Goal: Information Seeking & Learning: Learn about a topic

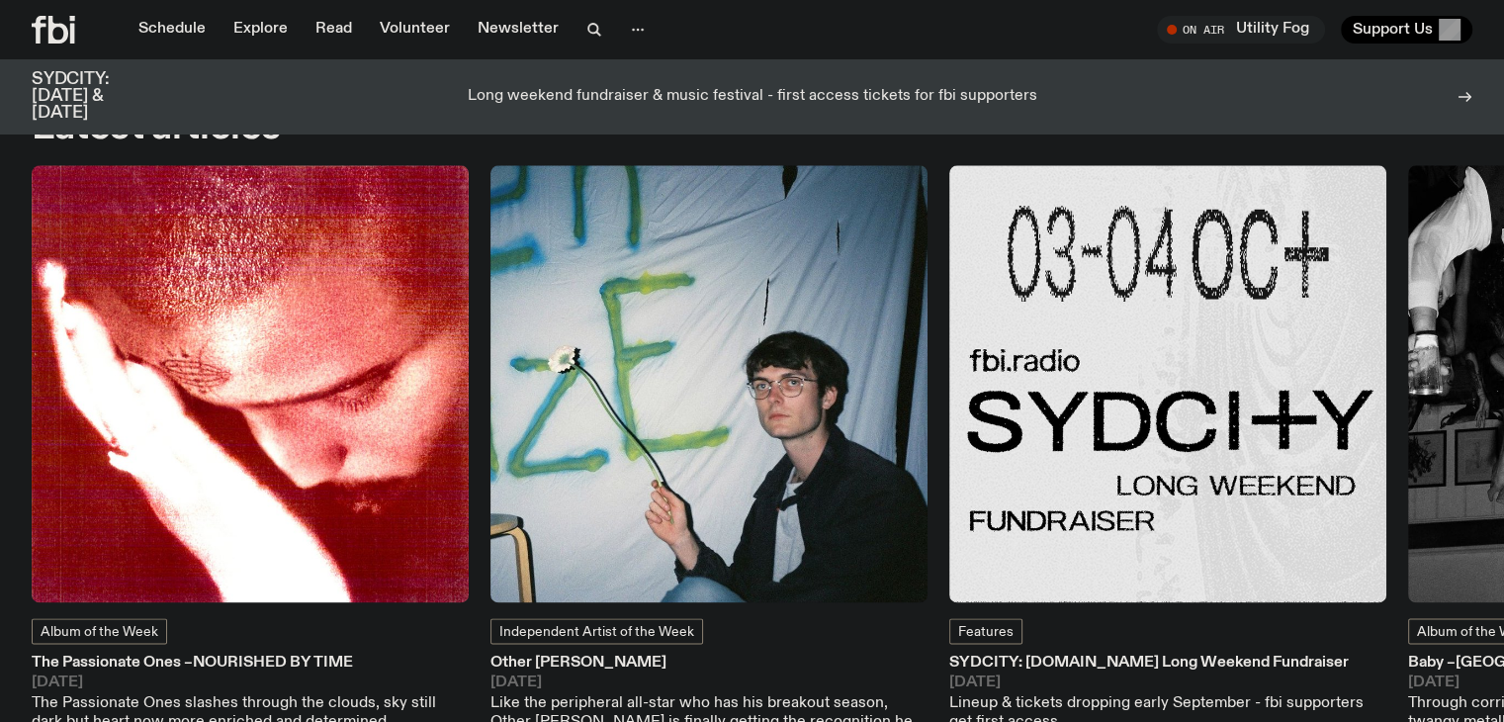
scroll to position [2535, 0]
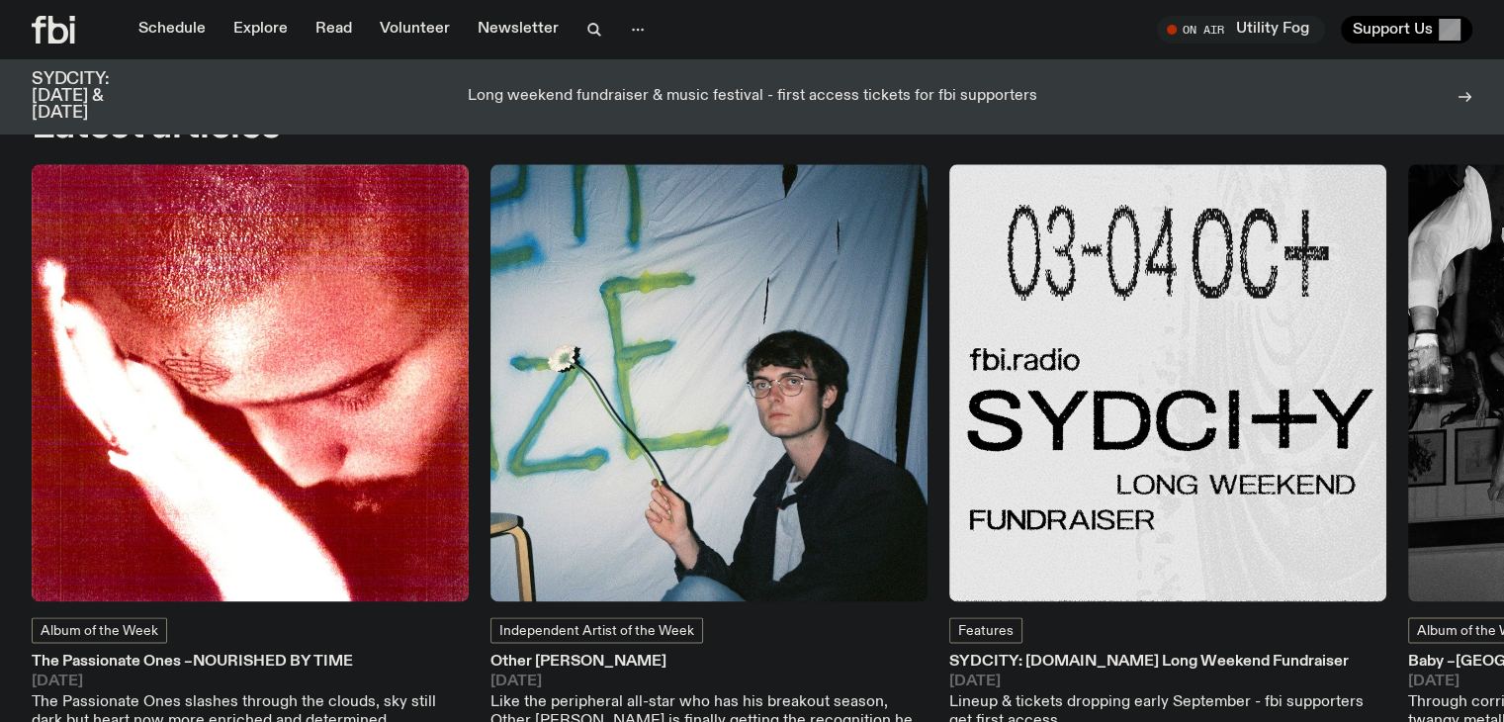
click at [1117, 654] on h3 "SYDCITY: [DOMAIN_NAME] Long Weekend Fundraiser" at bounding box center [1167, 661] width 437 height 15
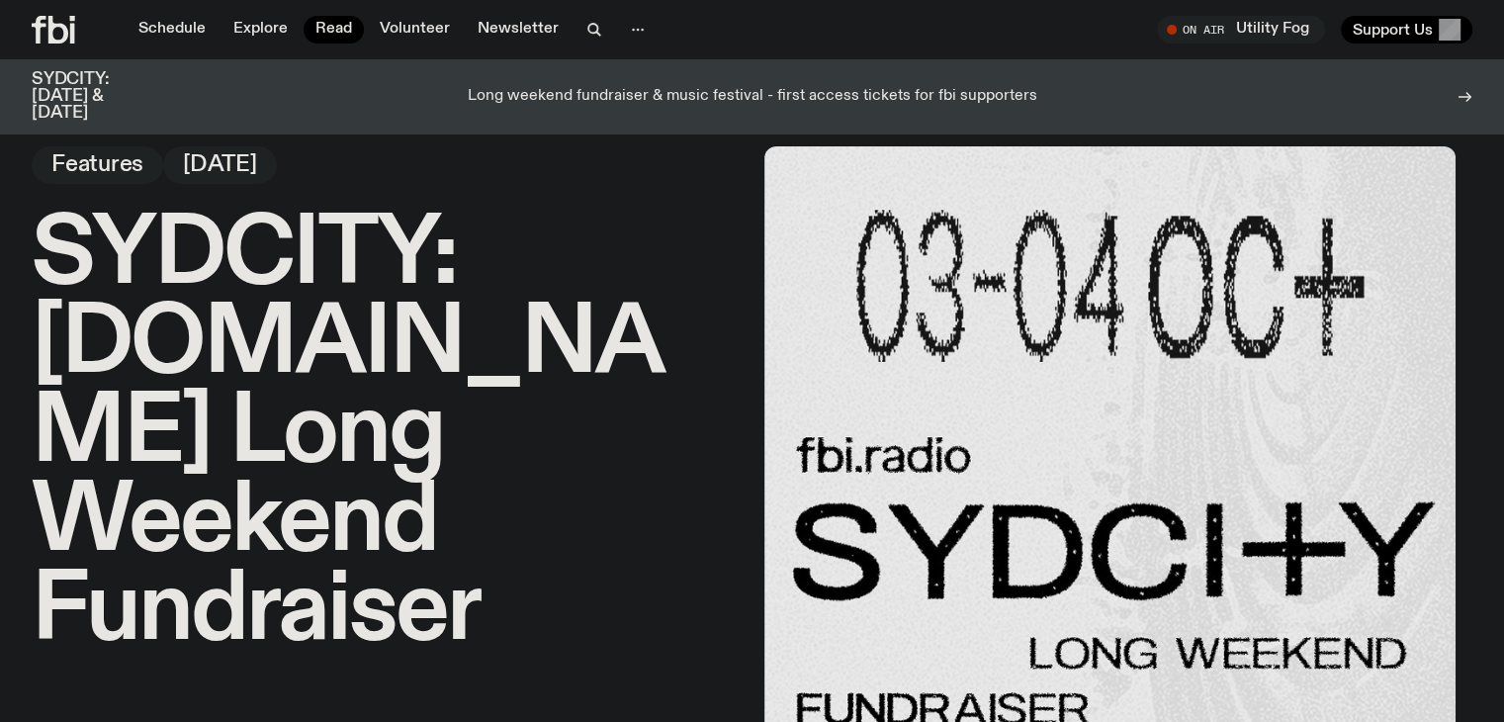
scroll to position [22, 0]
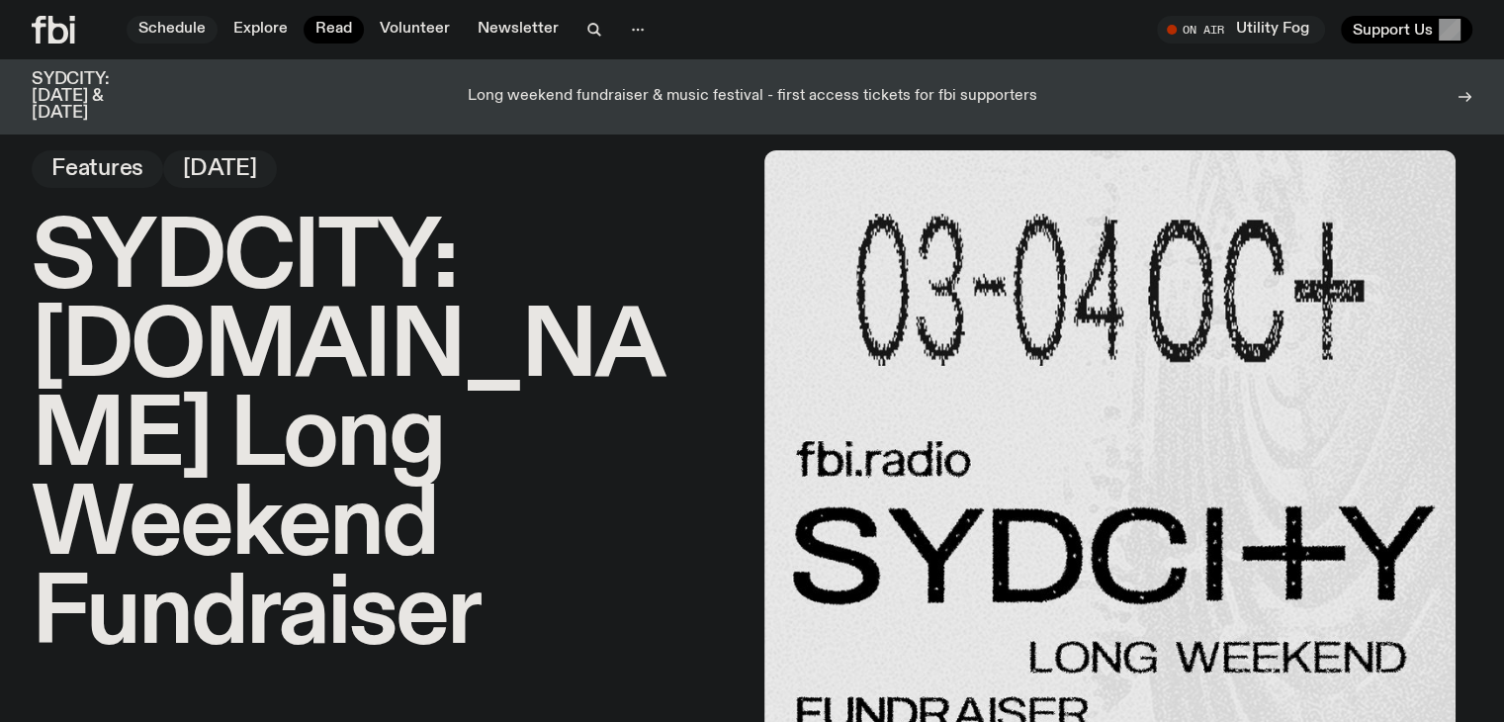
drag, startPoint x: 162, startPoint y: 12, endPoint x: 170, endPoint y: 25, distance: 15.1
click at [170, 25] on div "Schedule Explore Read Volunteer Newsletter On Air Utility Fog Tune in live On A…" at bounding box center [752, 29] width 1504 height 59
click at [170, 25] on link "Schedule" at bounding box center [172, 30] width 91 height 28
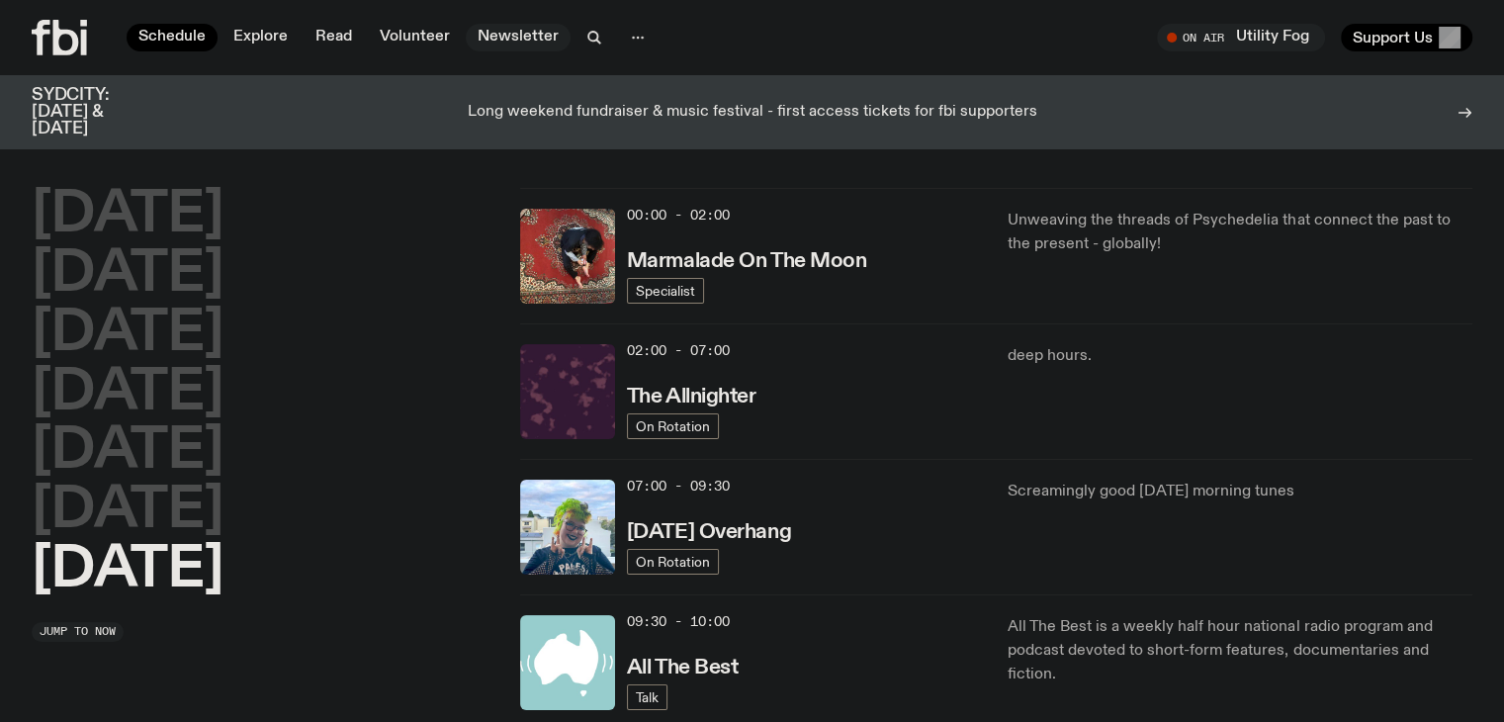
click at [515, 29] on link "Newsletter" at bounding box center [518, 38] width 105 height 28
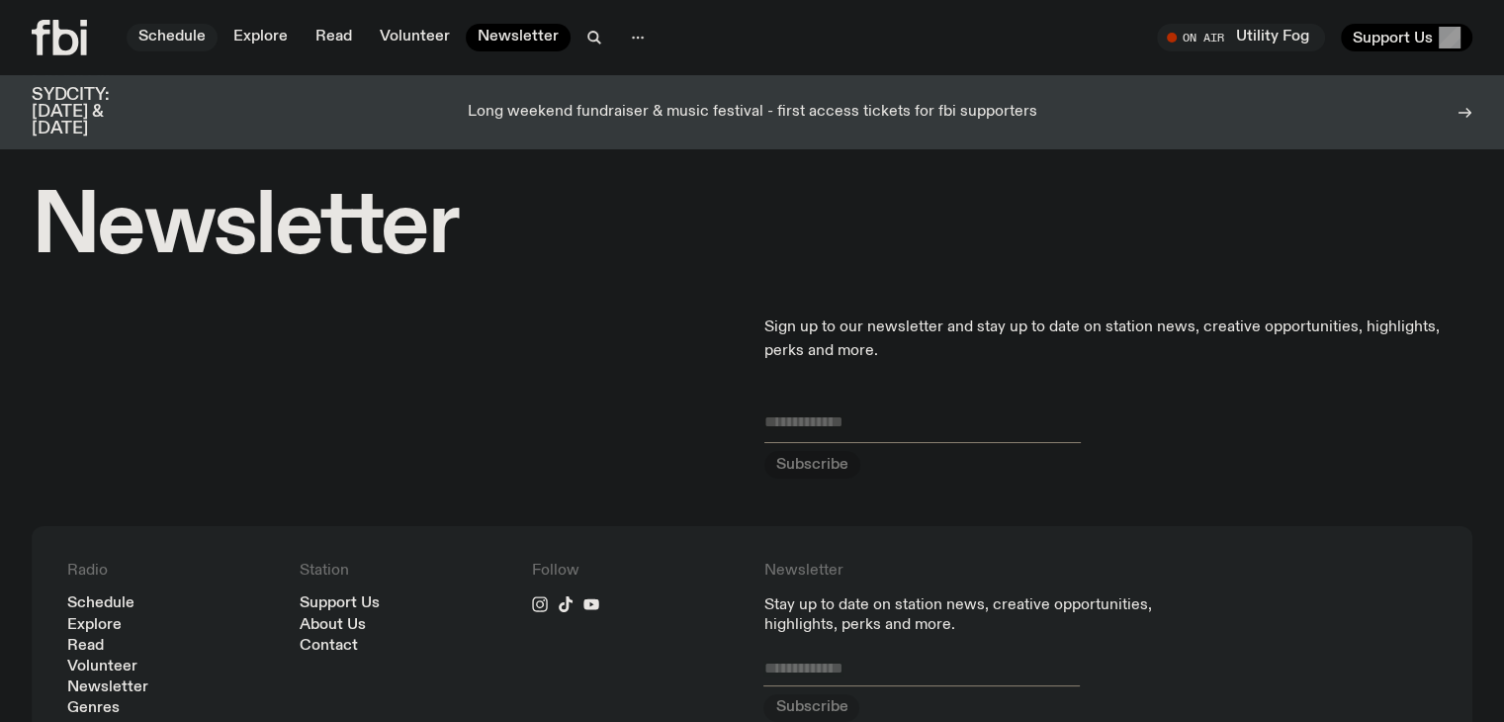
click at [159, 37] on link "Schedule" at bounding box center [172, 38] width 91 height 28
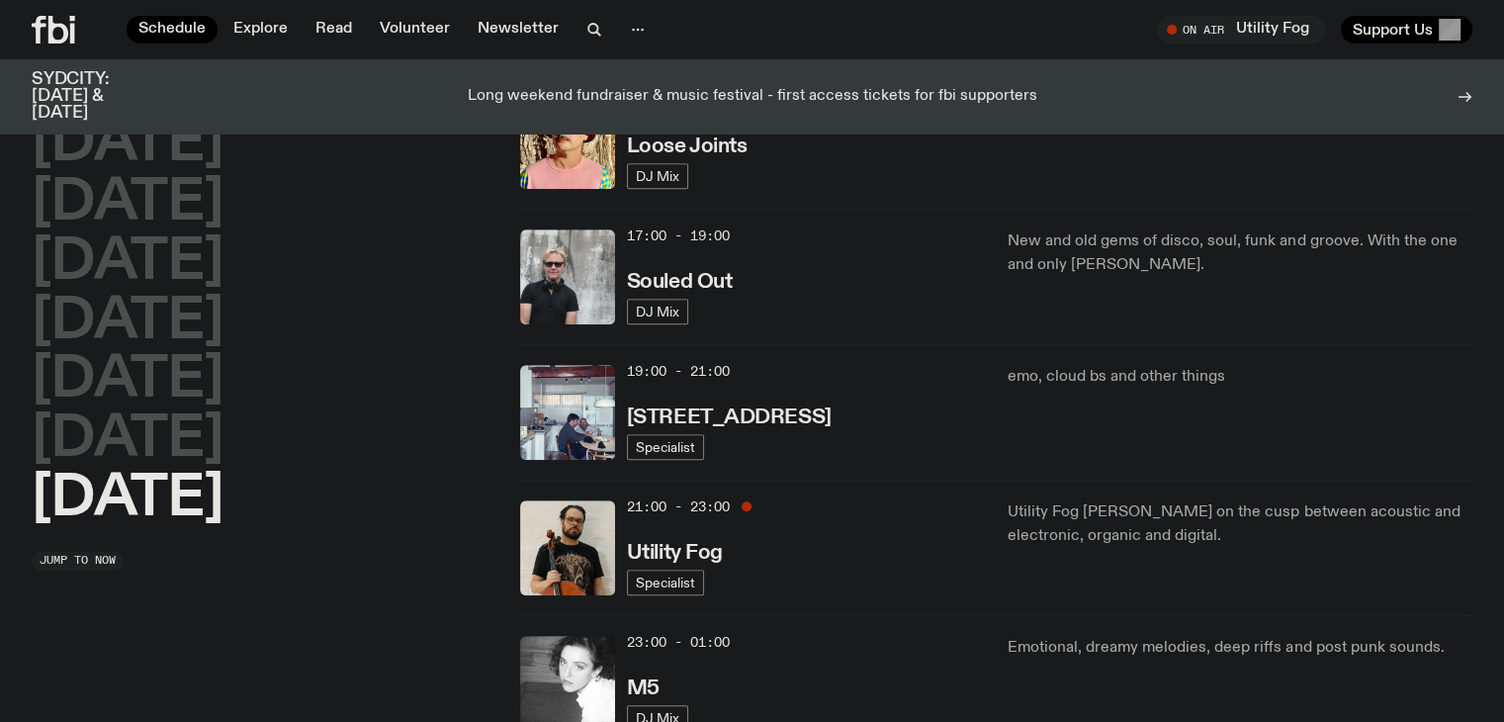
scroll to position [1244, 0]
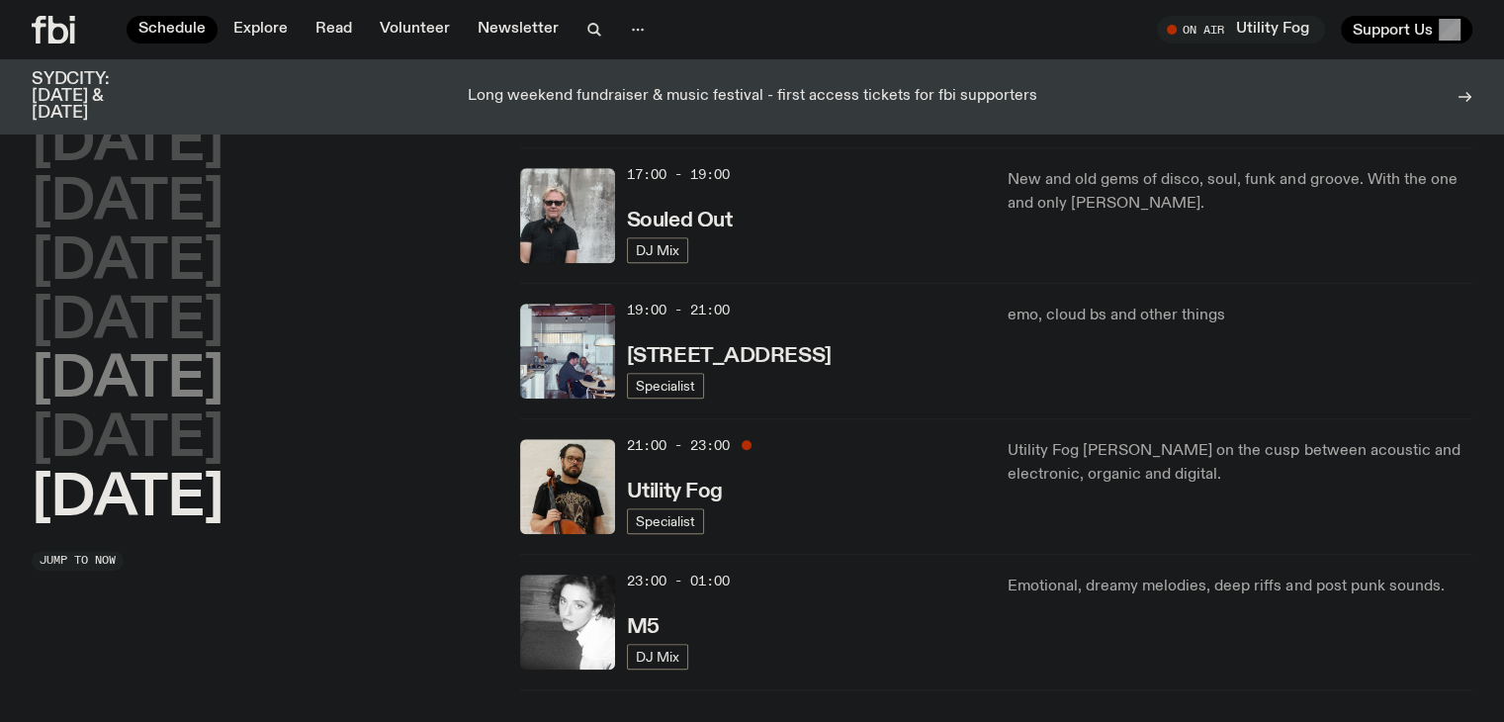
click at [111, 353] on h2 "[DATE]" at bounding box center [128, 380] width 192 height 55
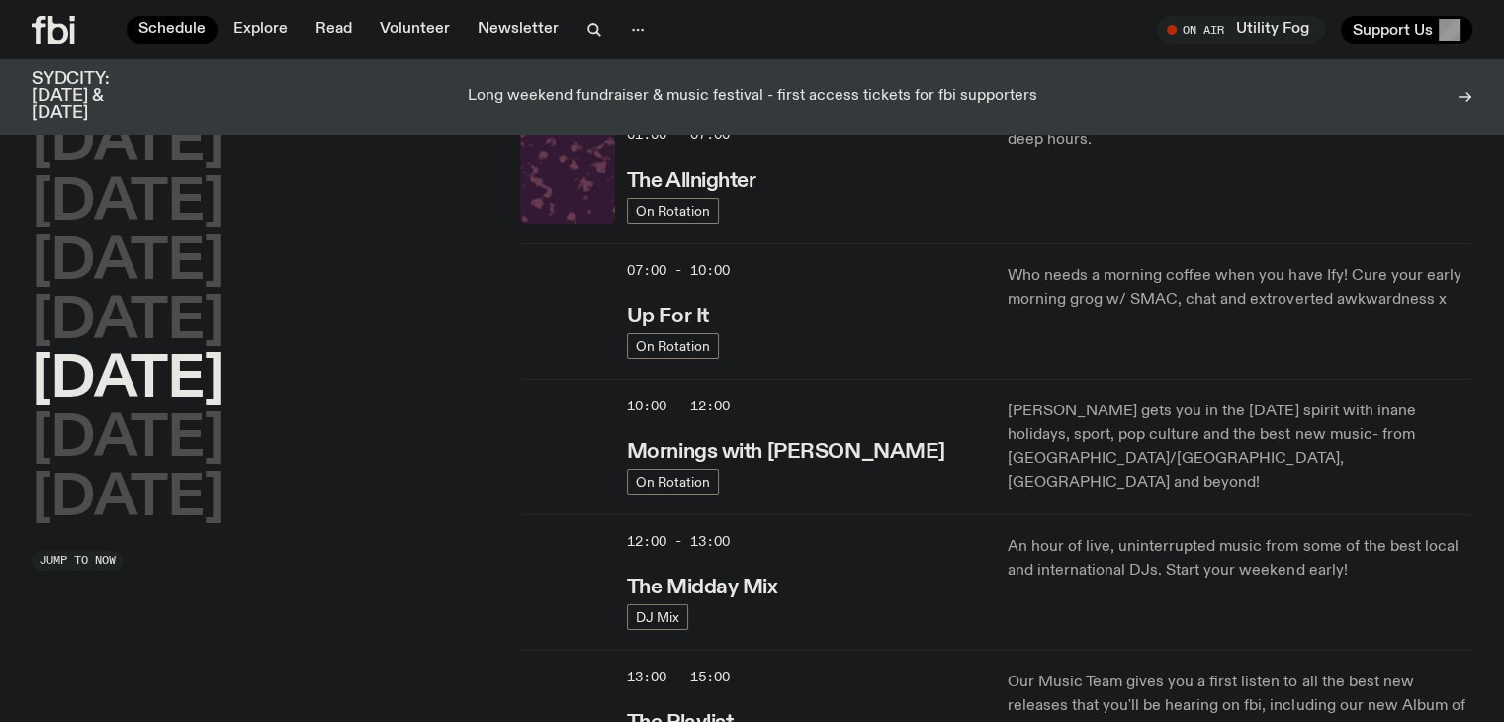
scroll to position [55, 0]
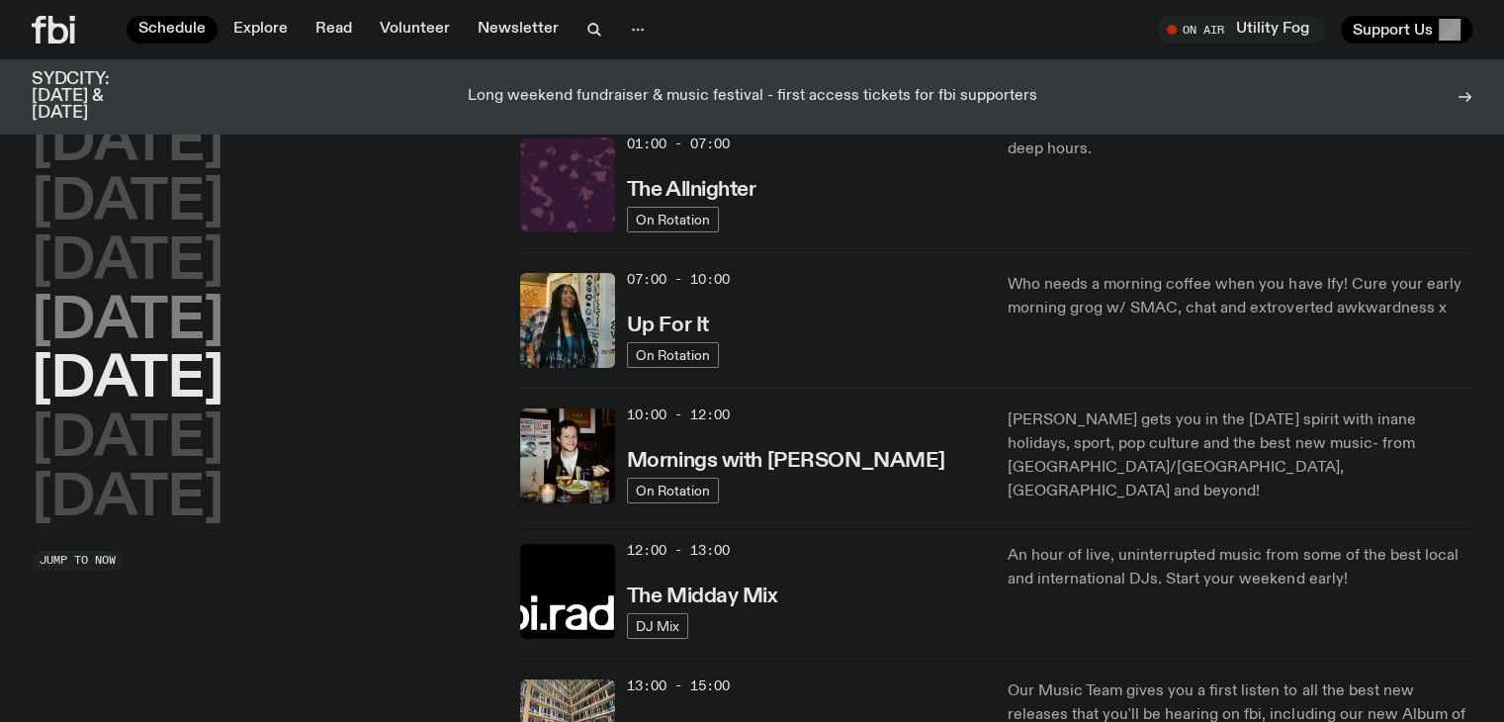
click at [194, 332] on h2 "[DATE]" at bounding box center [128, 322] width 192 height 55
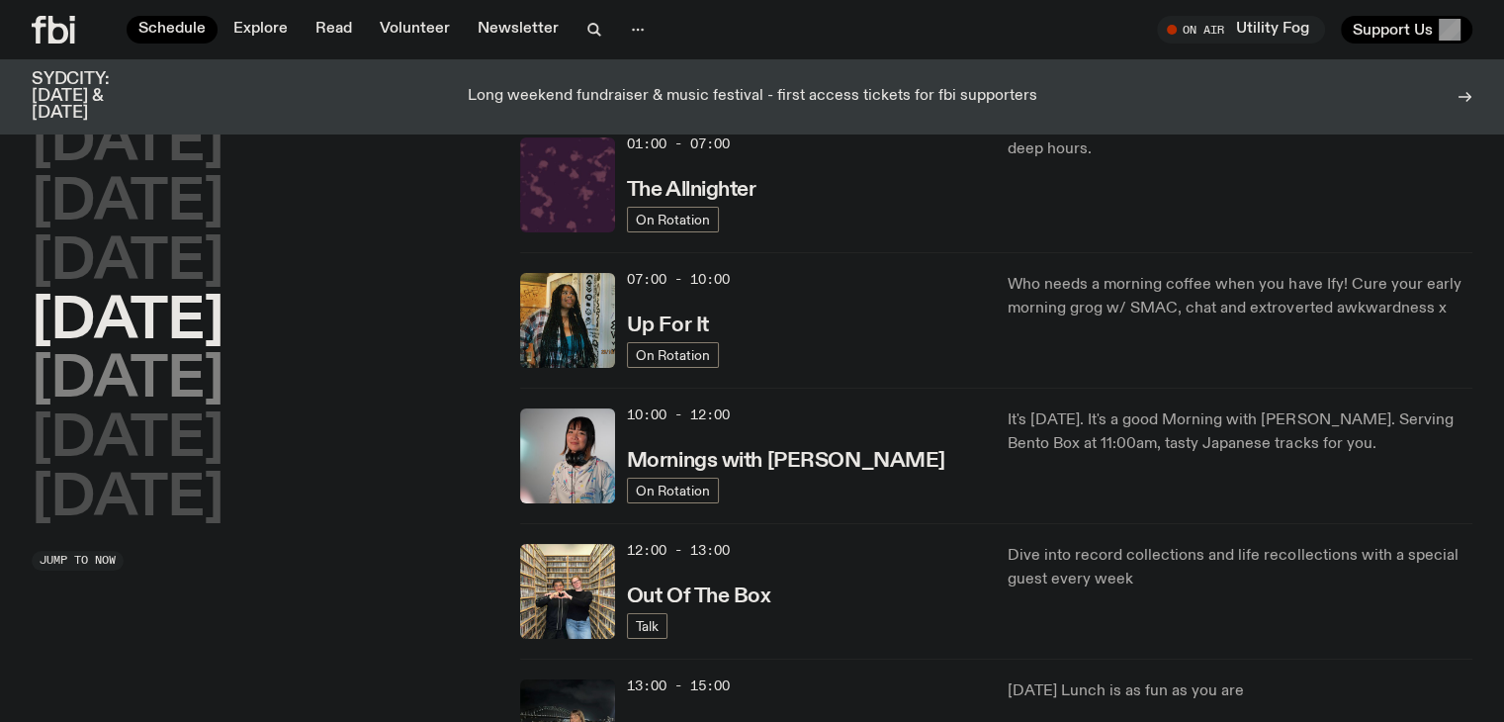
click at [161, 365] on h2 "[DATE]" at bounding box center [128, 380] width 192 height 55
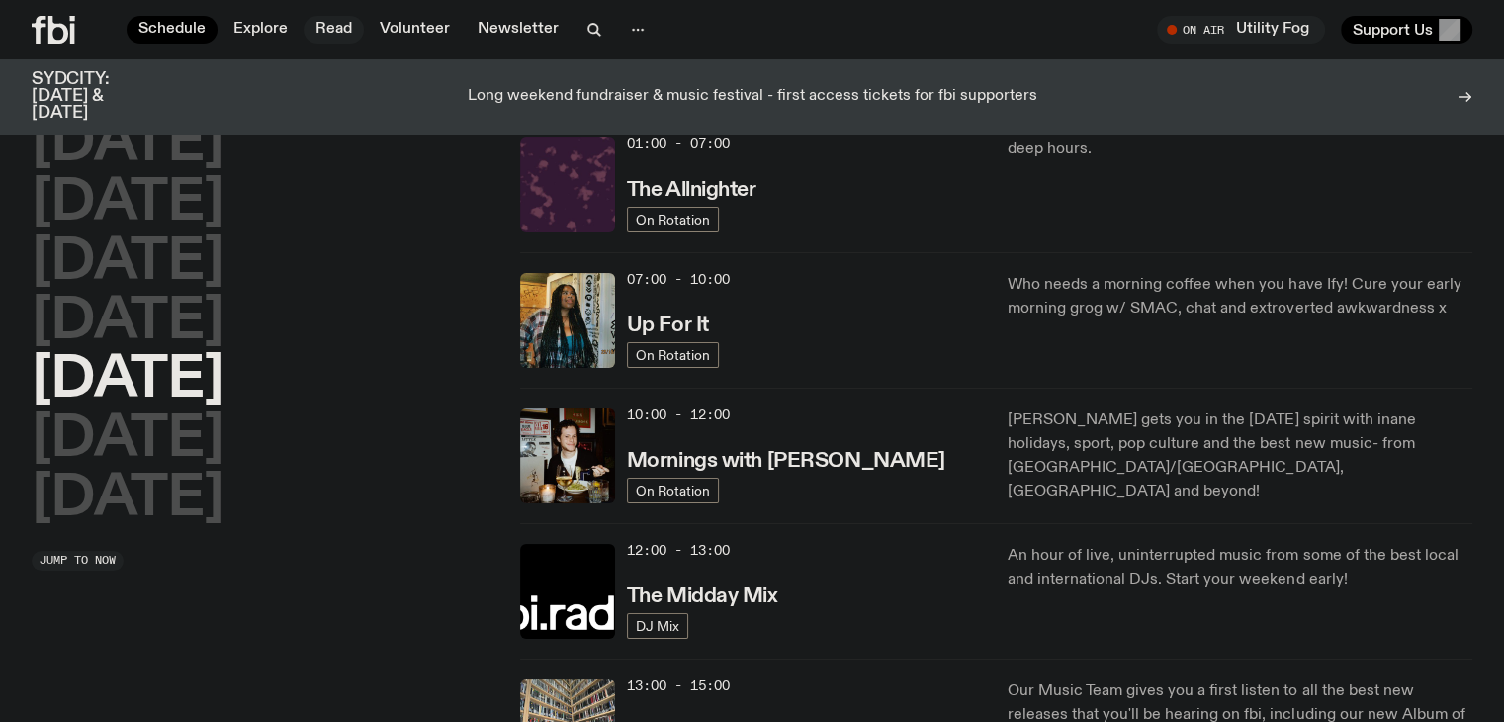
click at [347, 33] on link "Read" at bounding box center [334, 30] width 60 height 28
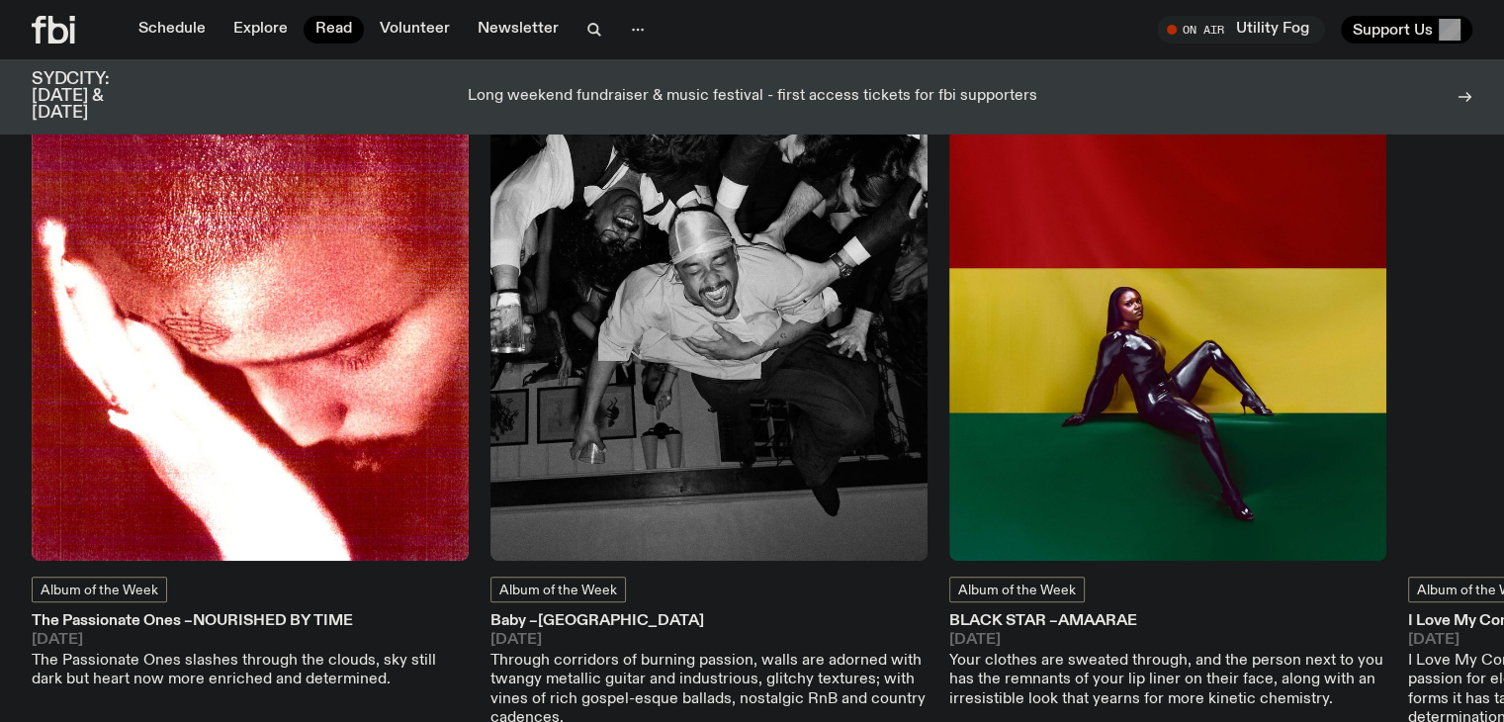
scroll to position [906, 0]
